Goal: Navigation & Orientation: Find specific page/section

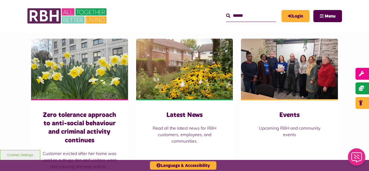
scroll to position [368, 0]
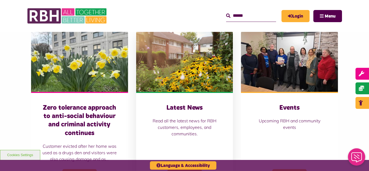
click at [180, 82] on img at bounding box center [184, 61] width 97 height 61
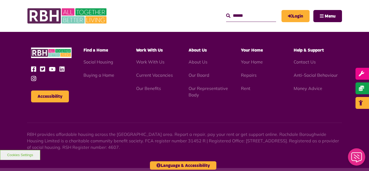
scroll to position [584, 0]
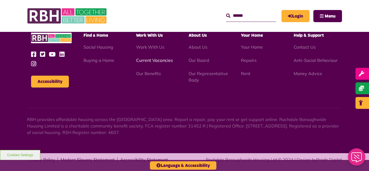
click at [146, 60] on link "Current Vacancies" at bounding box center [154, 60] width 37 height 5
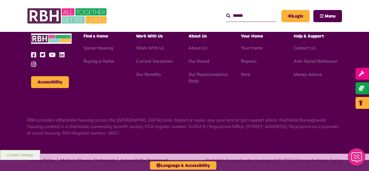
scroll to position [652, 0]
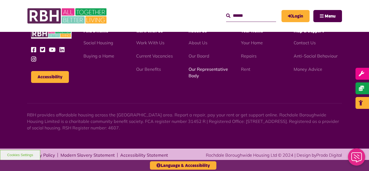
click at [199, 71] on link "Our Representative Body" at bounding box center [208, 73] width 39 height 12
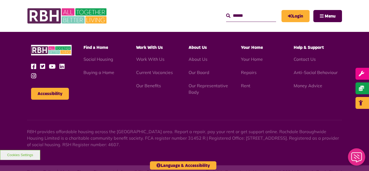
scroll to position [1570, 0]
